Goal: Task Accomplishment & Management: Use online tool/utility

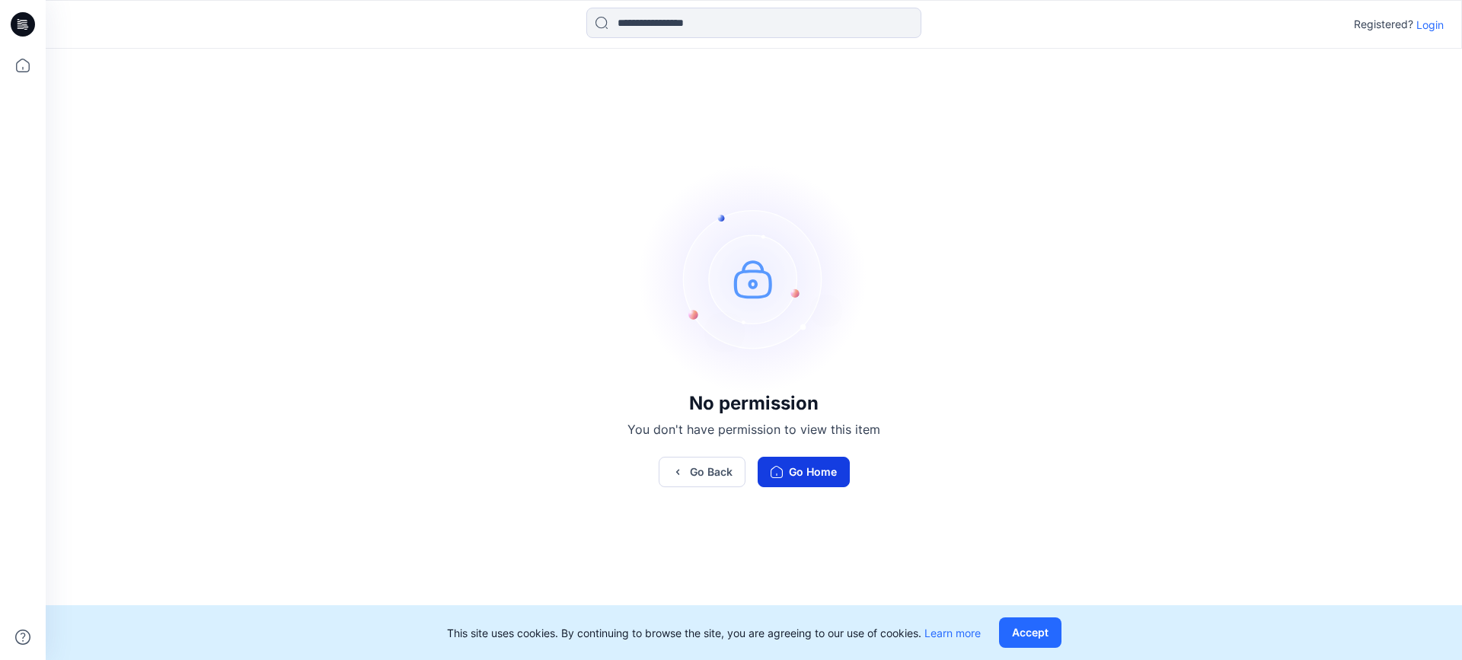
click at [820, 470] on button "Go Home" at bounding box center [804, 472] width 92 height 30
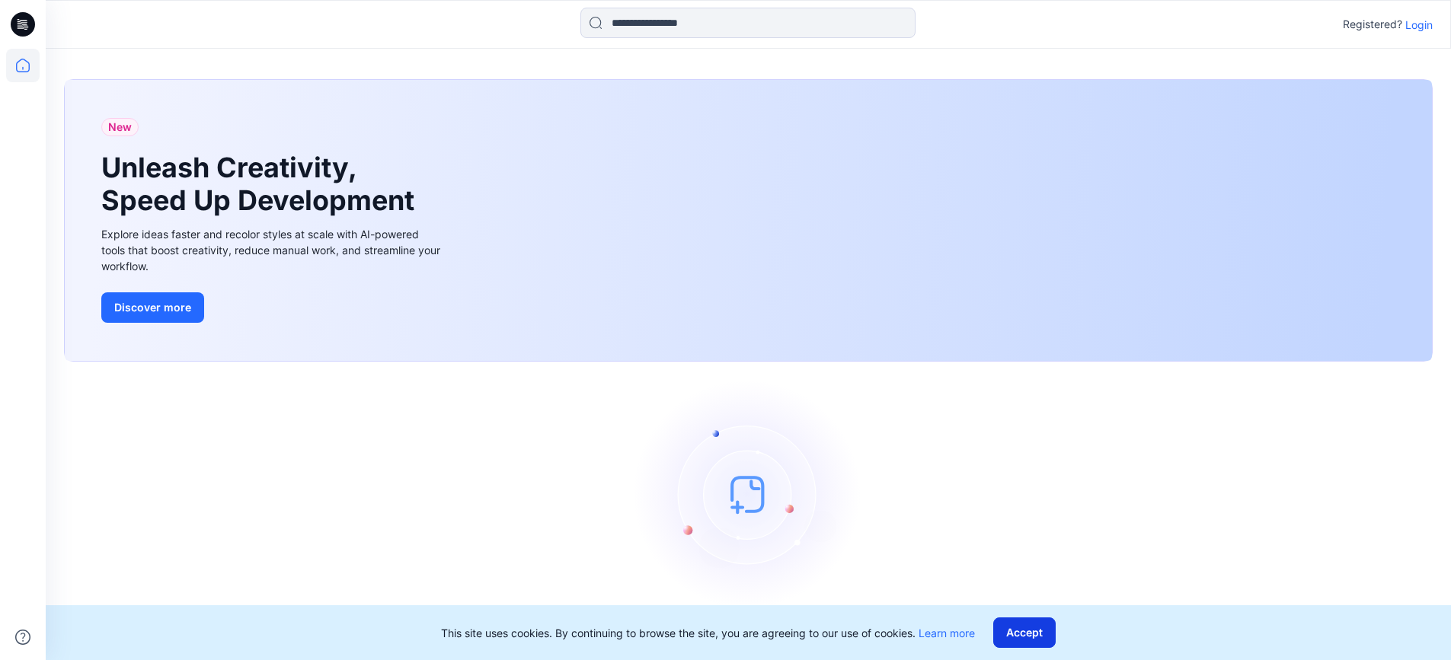
click at [1024, 634] on button "Accept" at bounding box center [1024, 633] width 62 height 30
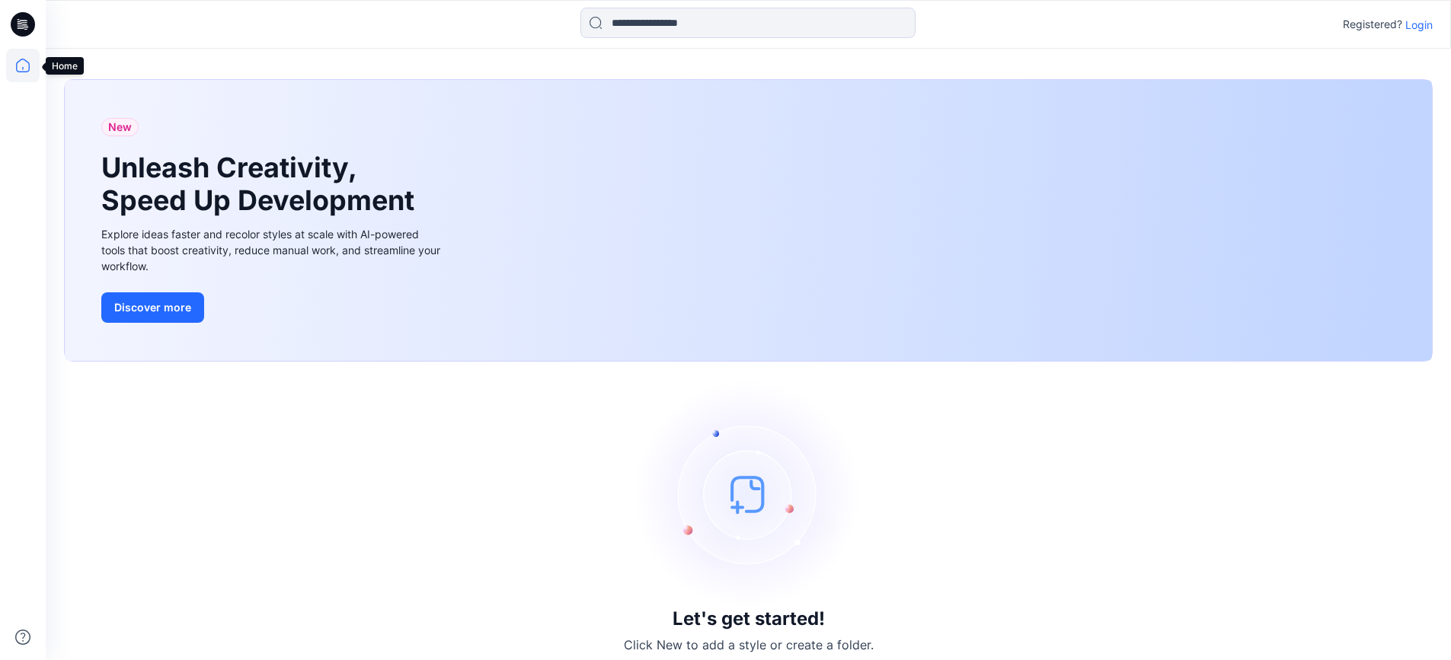
click at [18, 63] on icon at bounding box center [23, 66] width 34 height 34
click at [25, 16] on icon at bounding box center [23, 24] width 24 height 24
click at [27, 69] on icon at bounding box center [23, 66] width 34 height 34
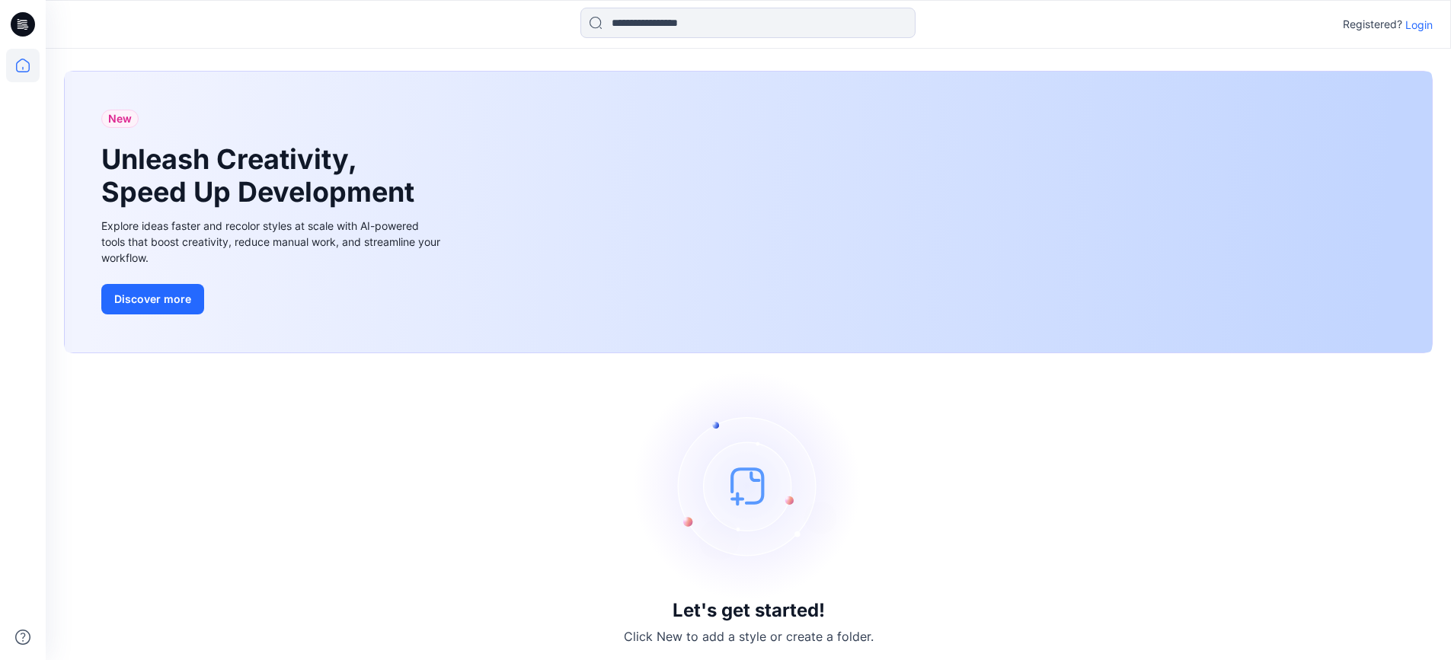
scroll to position [12, 0]
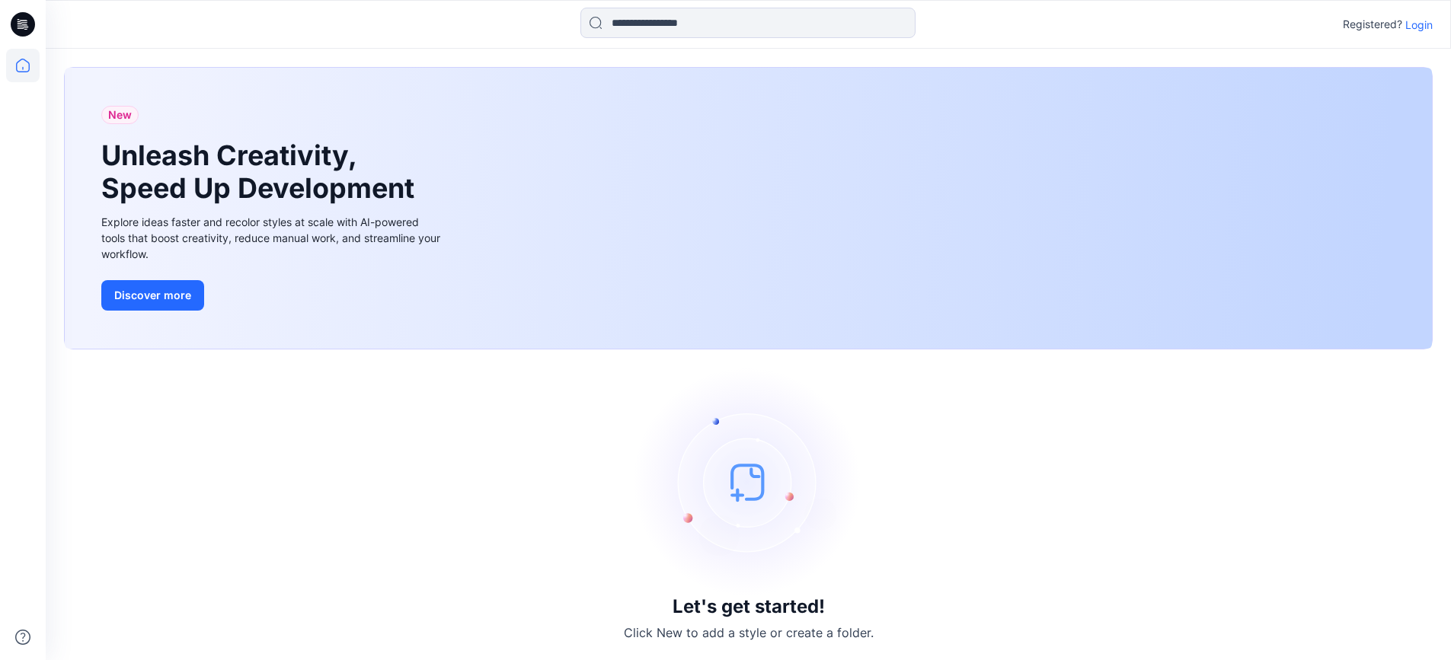
click at [749, 459] on img at bounding box center [748, 482] width 228 height 228
click at [1421, 26] on p "Login" at bounding box center [1418, 25] width 27 height 16
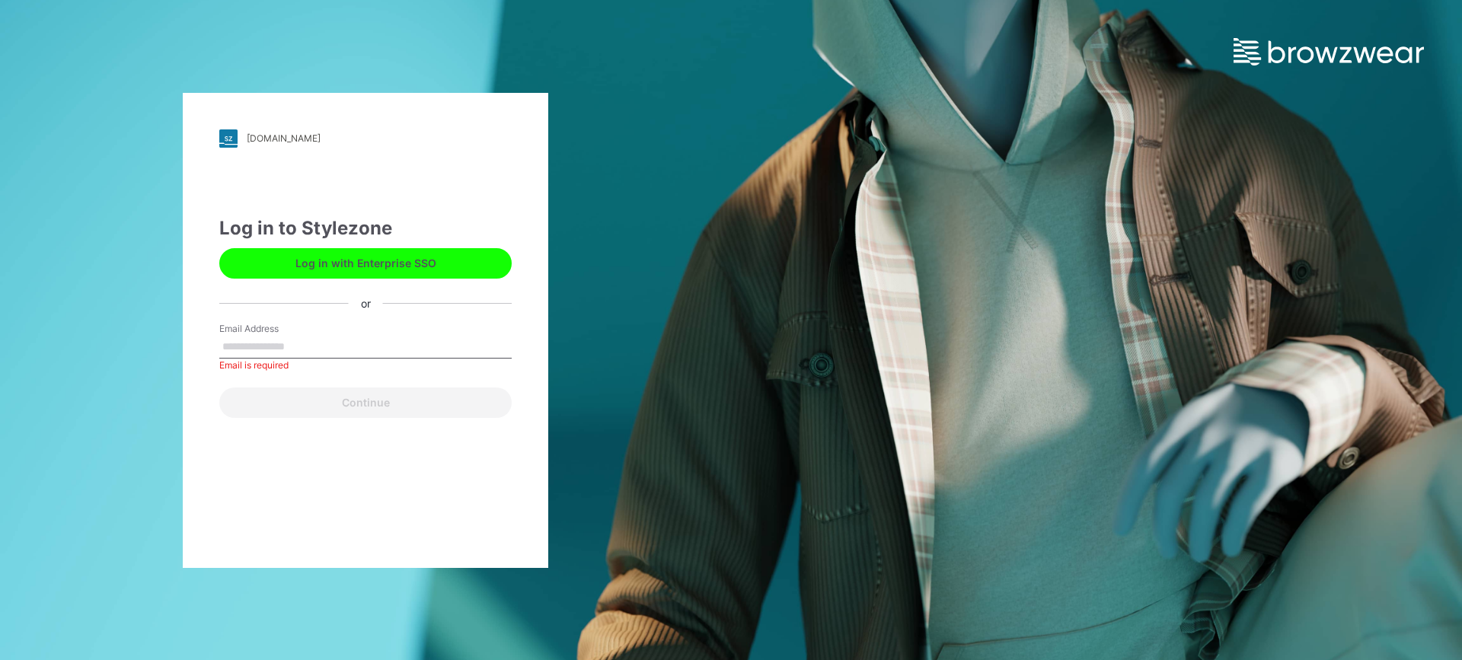
click at [329, 295] on div "Log in to Stylezone Log in with Enterprise SSO or Email Address Email is requir…" at bounding box center [365, 316] width 292 height 203
click at [292, 353] on input "Email Address" at bounding box center [365, 347] width 292 height 23
type input "**********"
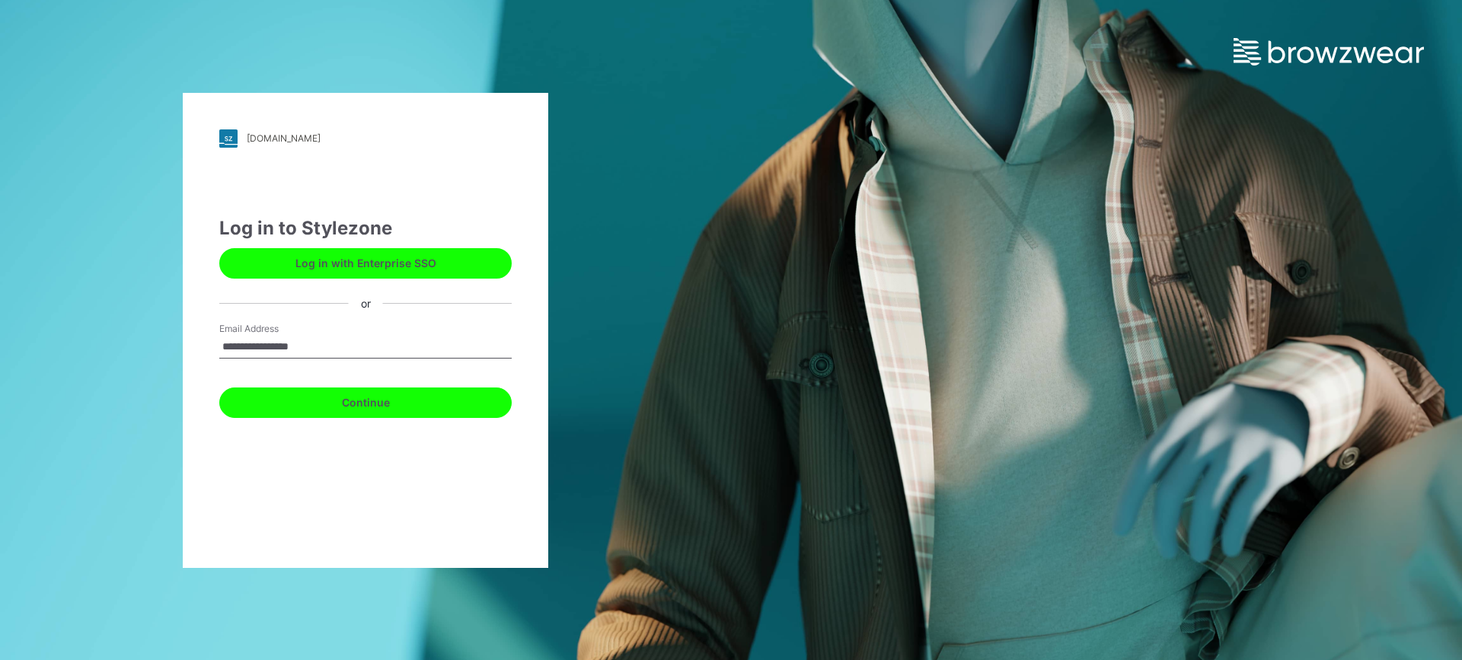
click at [372, 397] on button "Continue" at bounding box center [365, 403] width 292 height 30
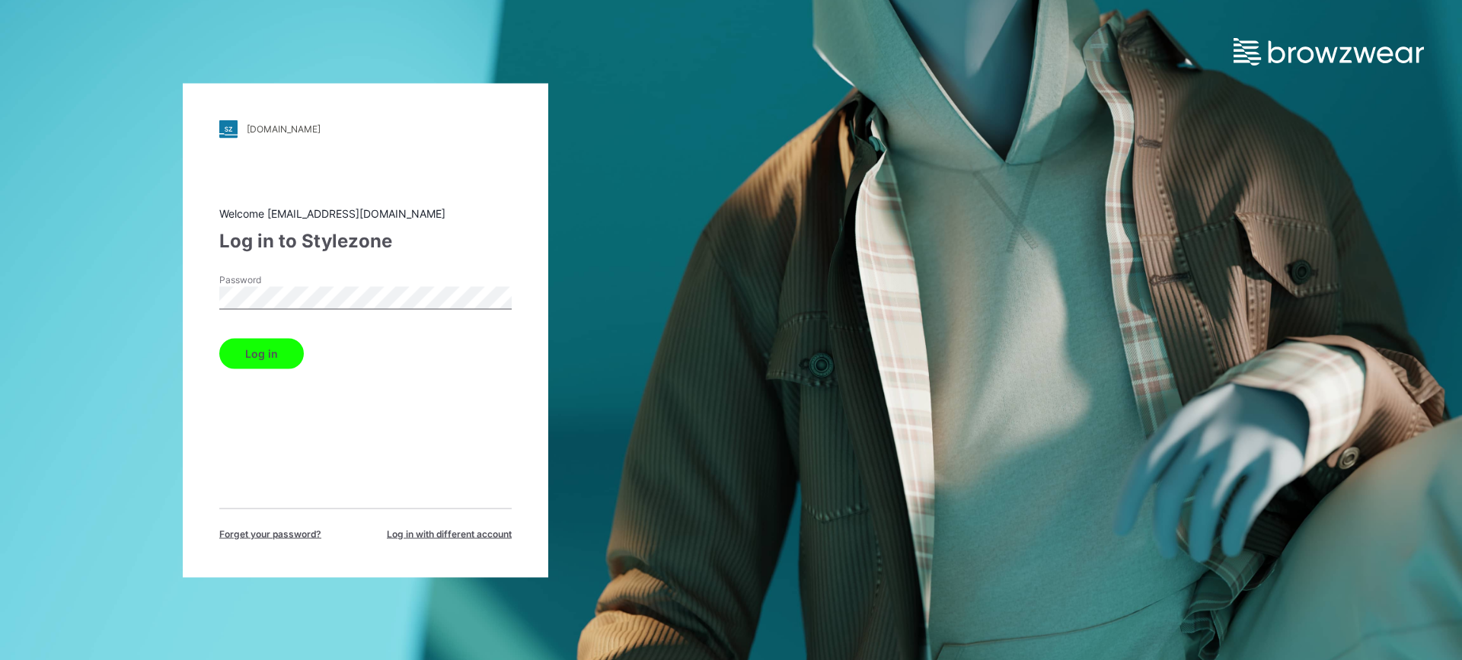
click at [263, 353] on button "Log in" at bounding box center [261, 353] width 85 height 30
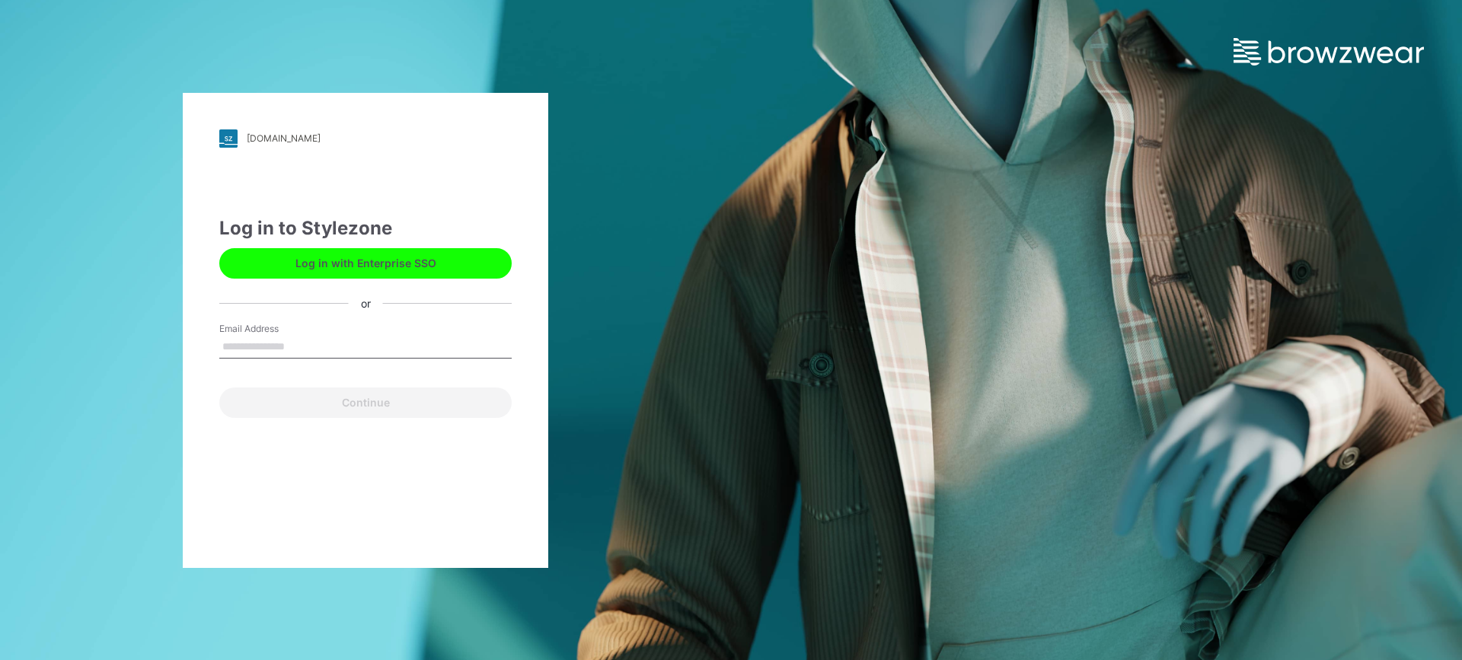
click at [273, 346] on input "Email Address" at bounding box center [365, 347] width 292 height 23
click at [255, 344] on input "Email Address" at bounding box center [365, 347] width 292 height 23
paste input "**********"
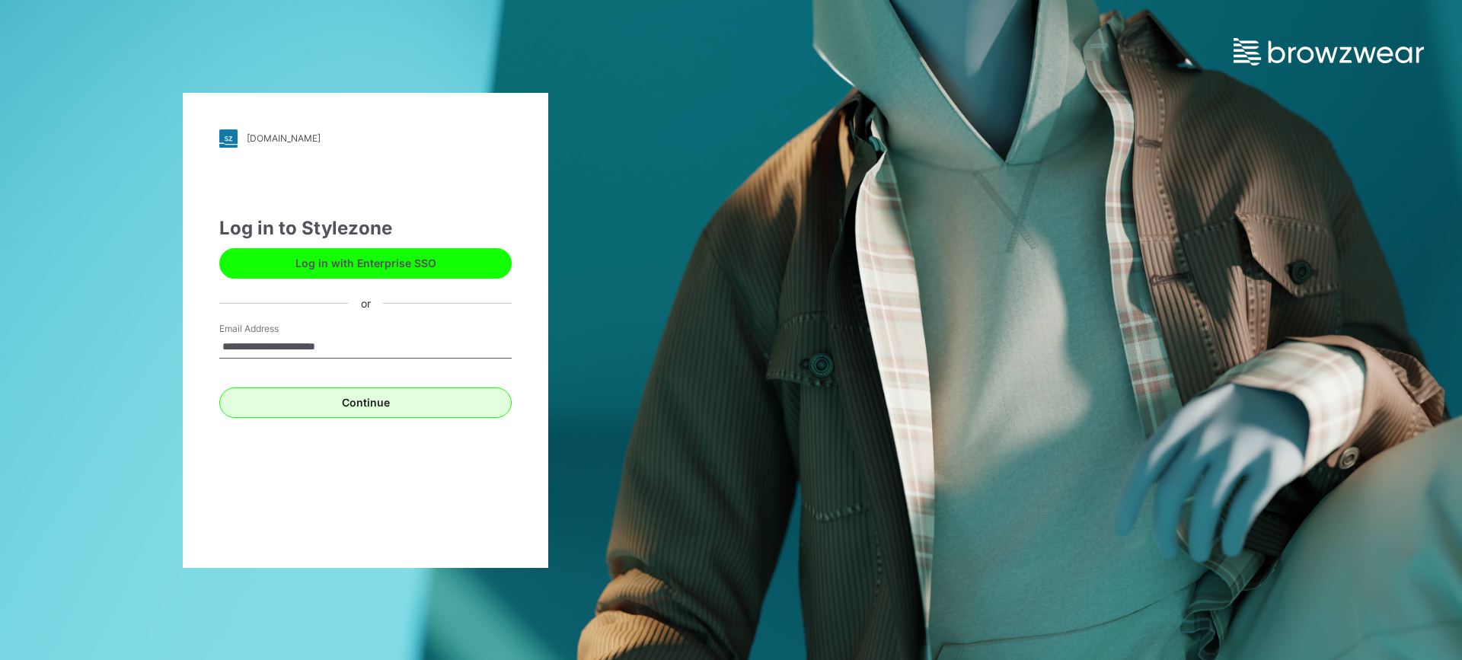
type input "**********"
click at [363, 401] on button "Continue" at bounding box center [365, 403] width 292 height 30
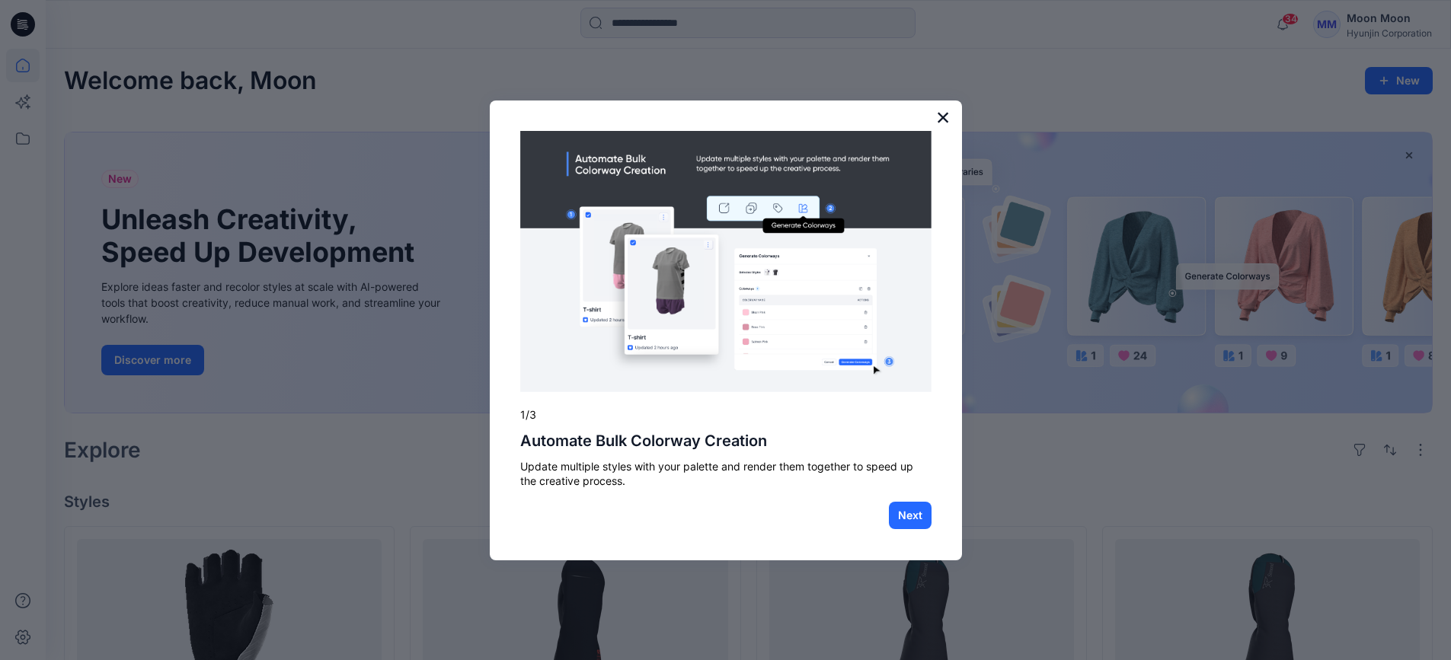
click at [938, 115] on button "×" at bounding box center [943, 117] width 14 height 24
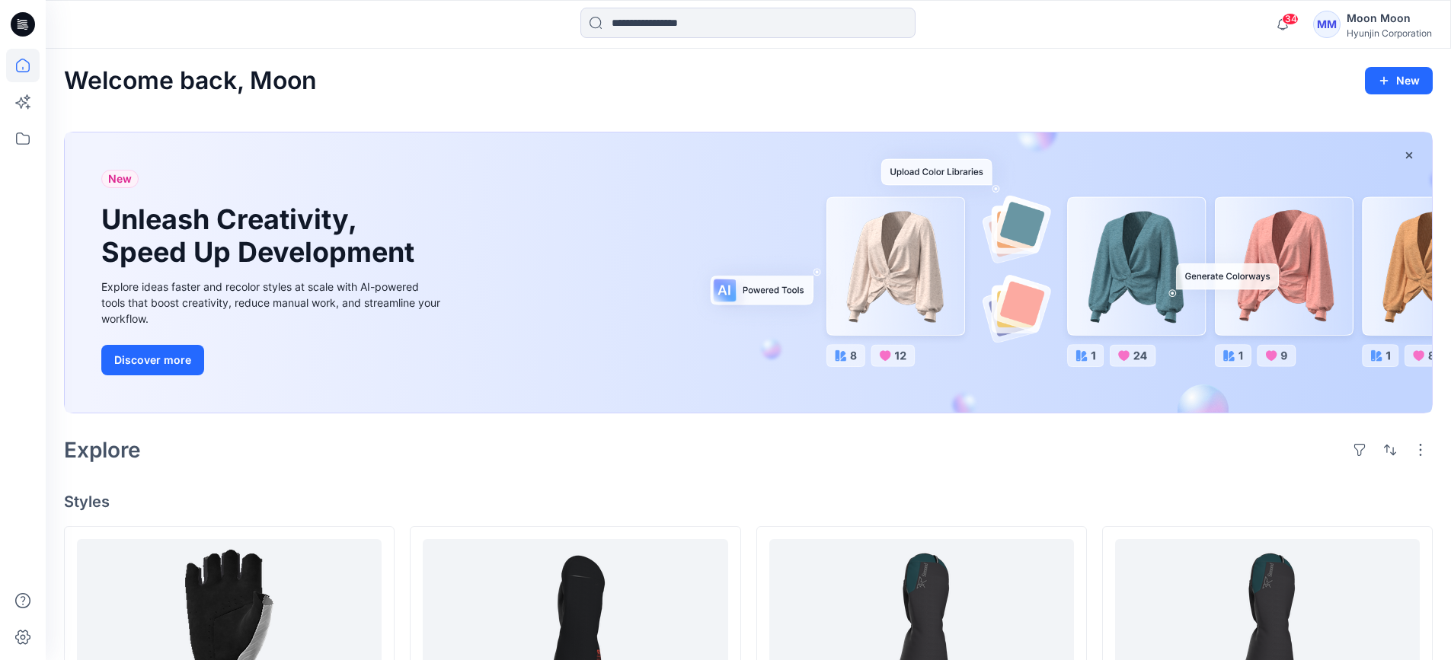
click at [446, 46] on div "34 Notifications [PERSON_NAME] all as read View all notifications MM Moon [PERS…" at bounding box center [748, 24] width 1405 height 49
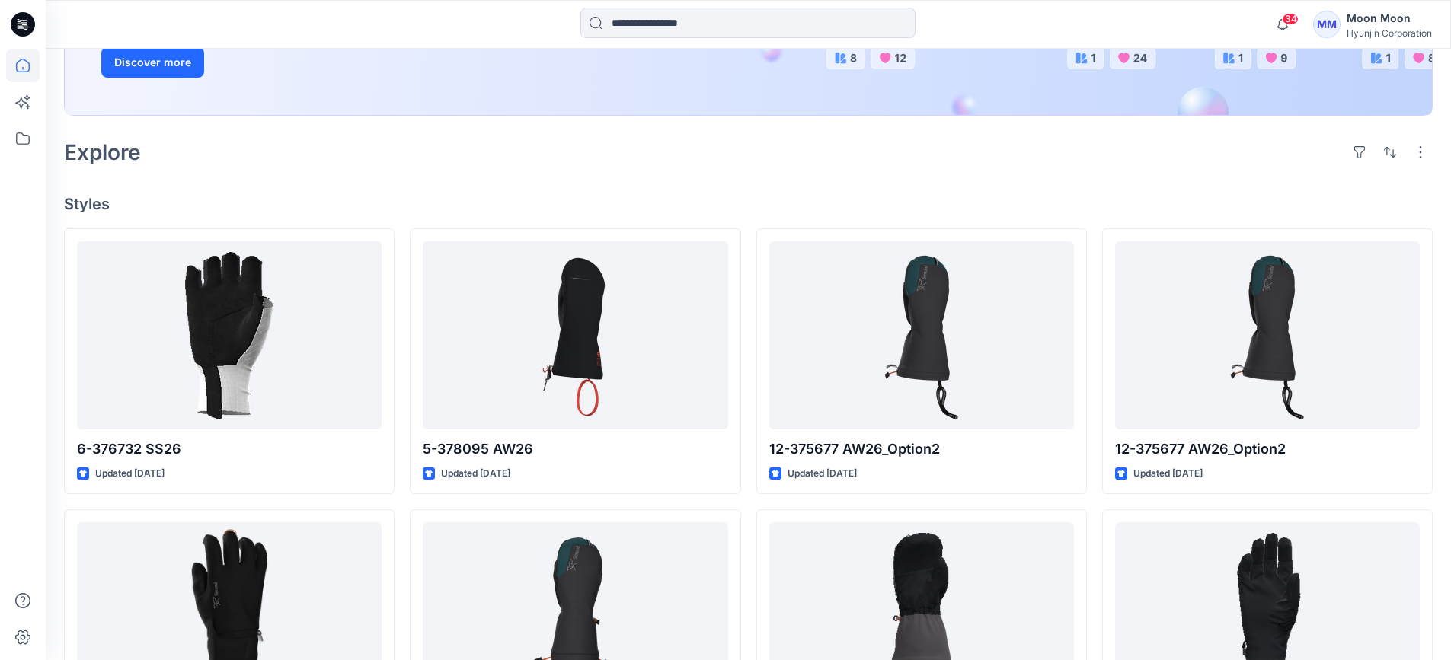
scroll to position [305, 0]
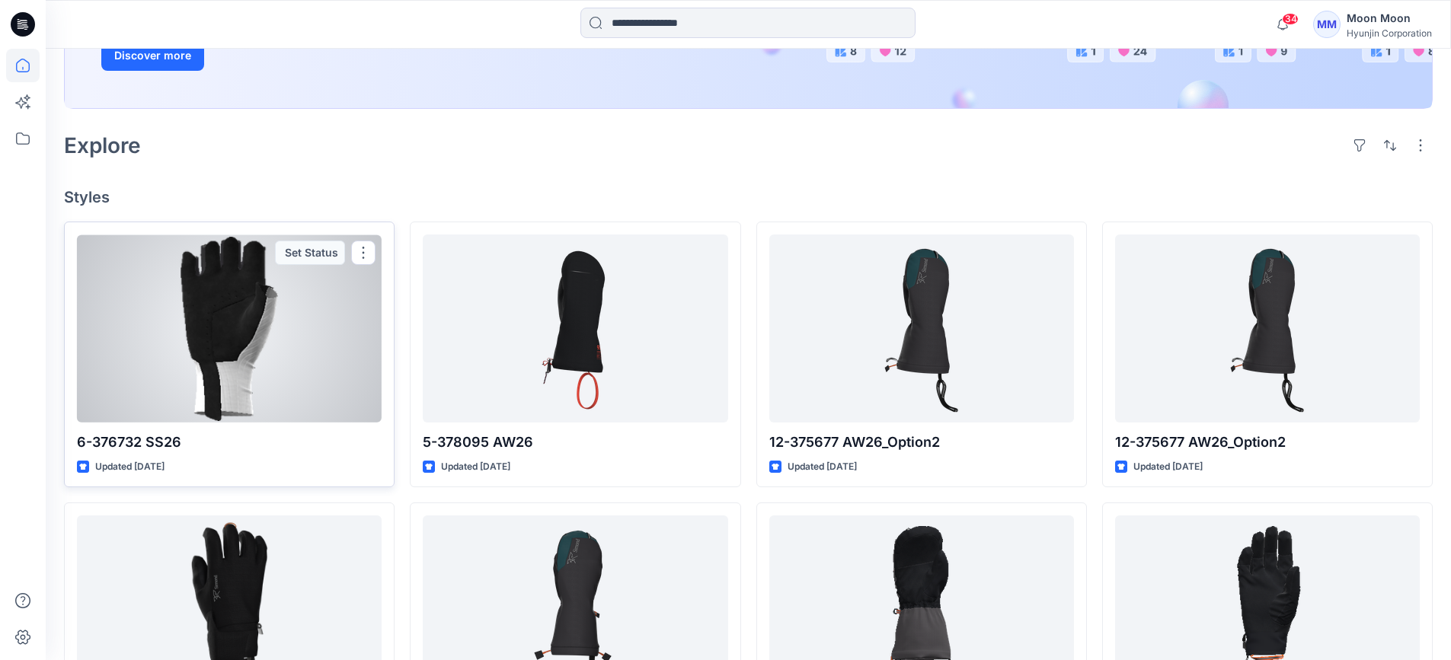
click at [224, 346] on div at bounding box center [229, 329] width 305 height 188
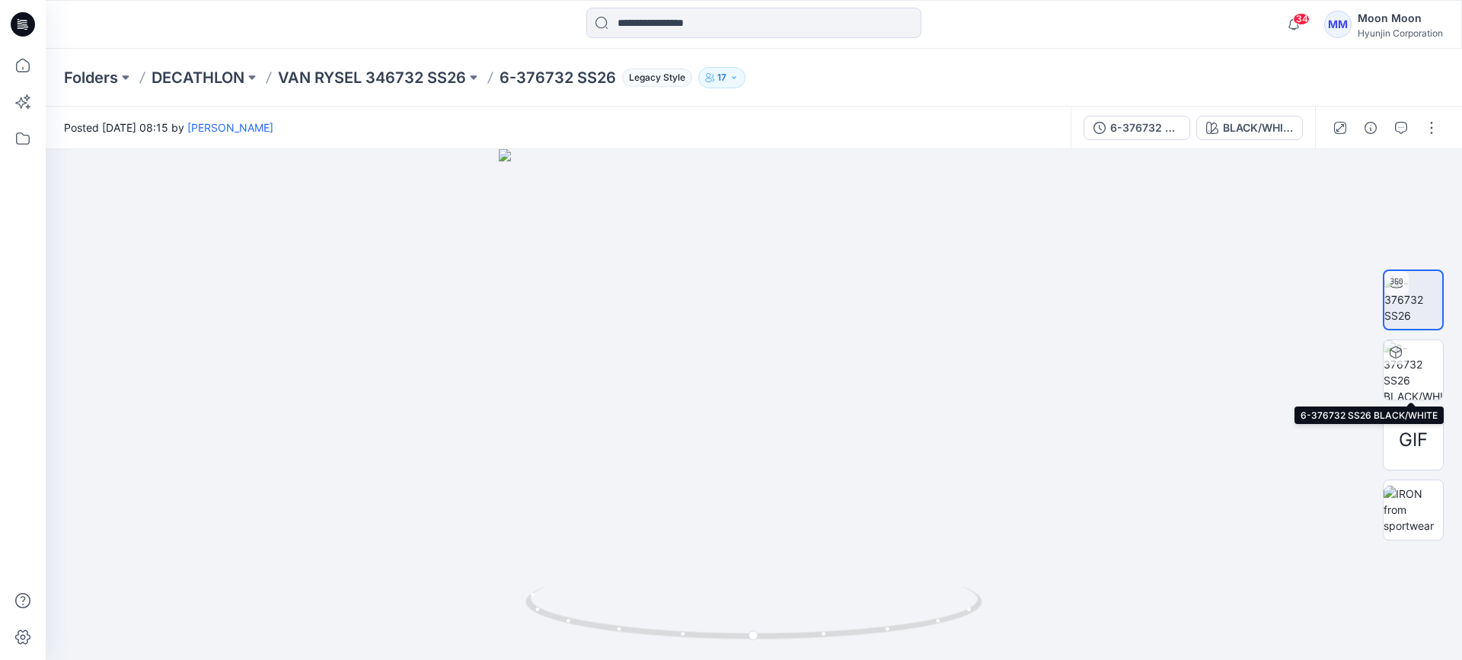
click at [1416, 364] on img at bounding box center [1413, 369] width 59 height 59
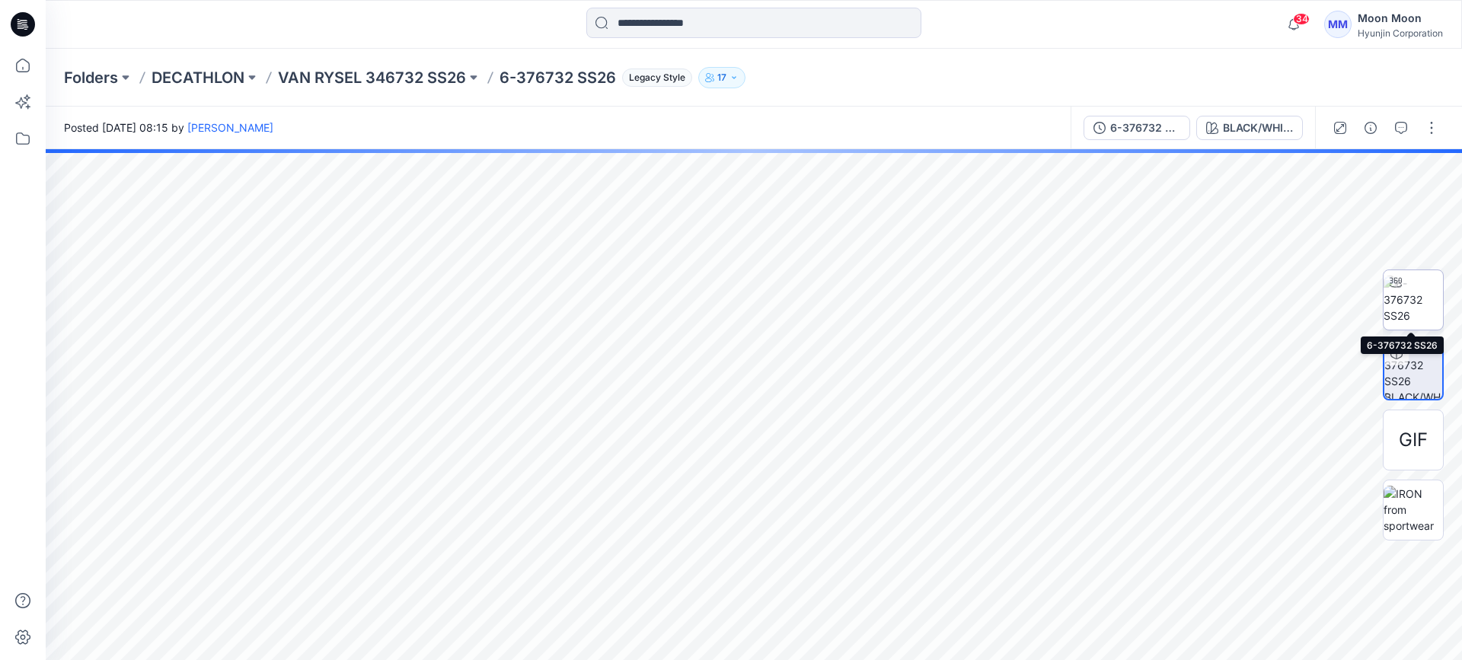
click at [1419, 297] on img at bounding box center [1413, 300] width 59 height 48
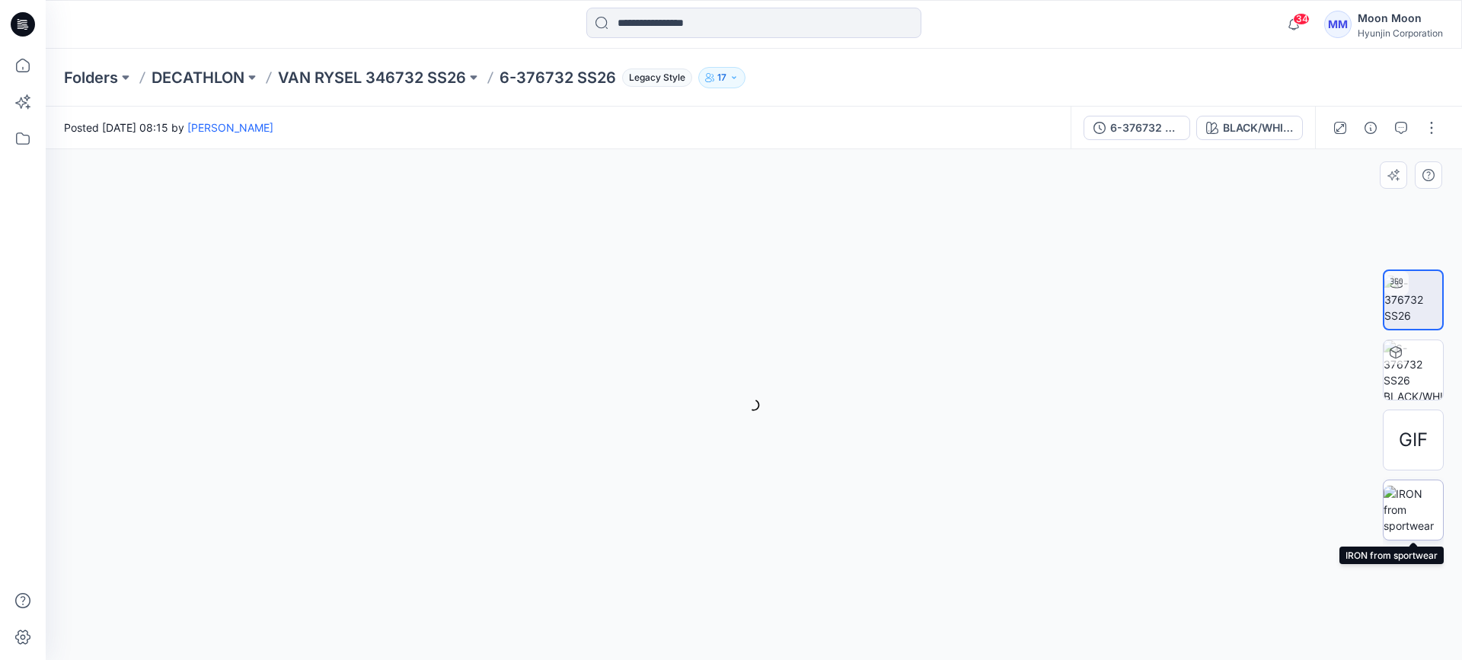
click at [1419, 504] on img at bounding box center [1413, 510] width 59 height 48
